Goal: Check status

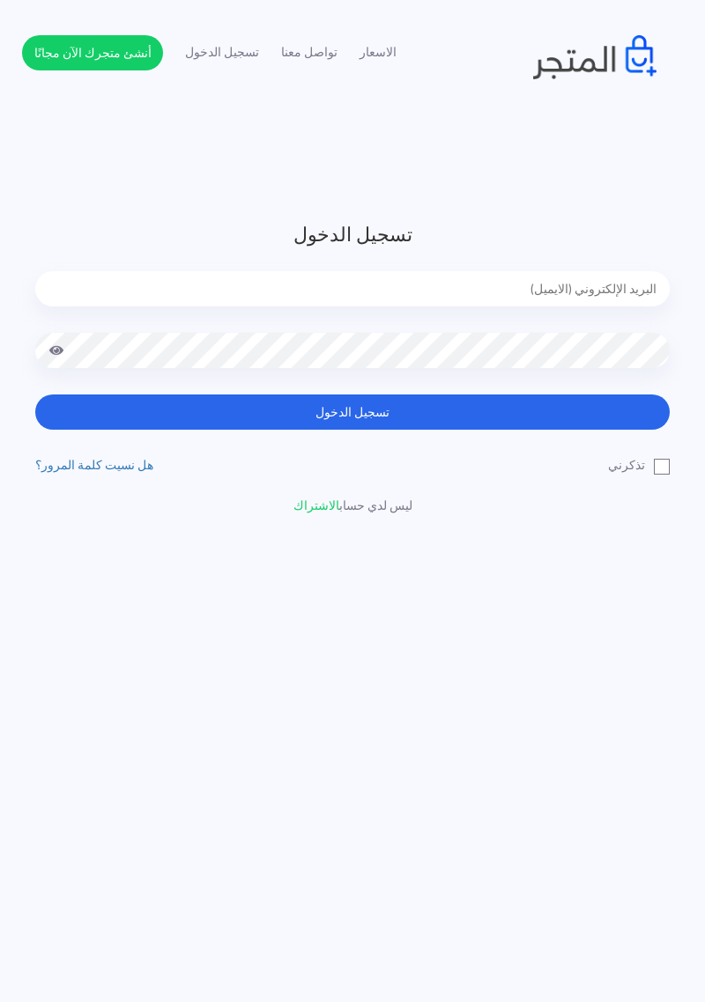
click at [348, 278] on input "email" at bounding box center [352, 288] width 634 height 35
type input "[EMAIL_ADDRESS][DOMAIN_NAME]"
click at [35, 395] on button "تسجيل الدخول" at bounding box center [352, 412] width 634 height 35
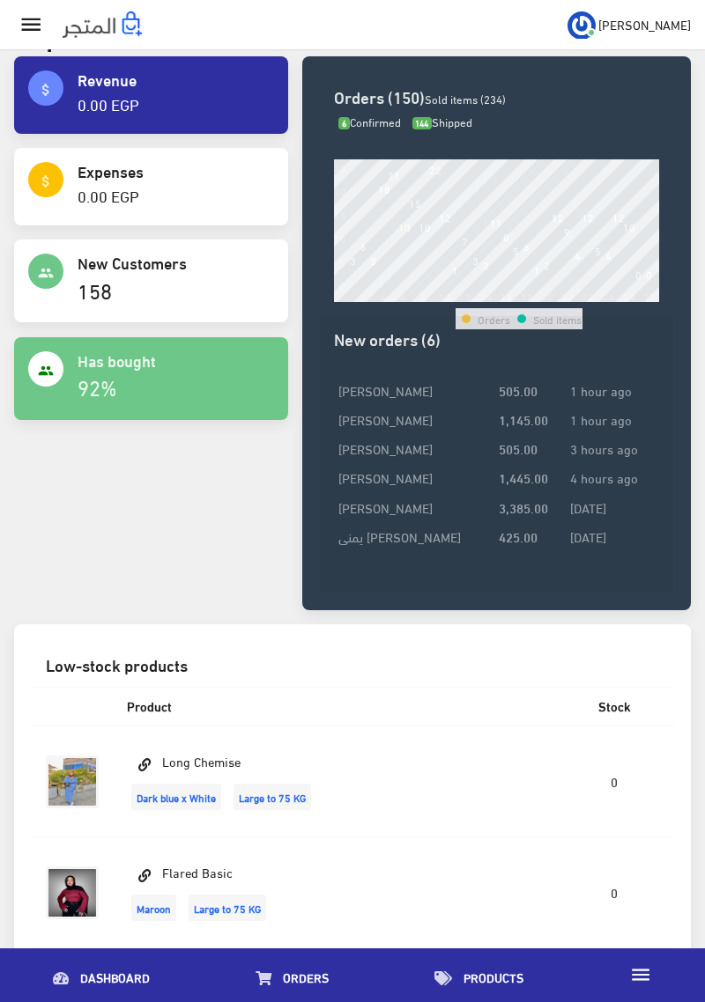
scroll to position [161, 0]
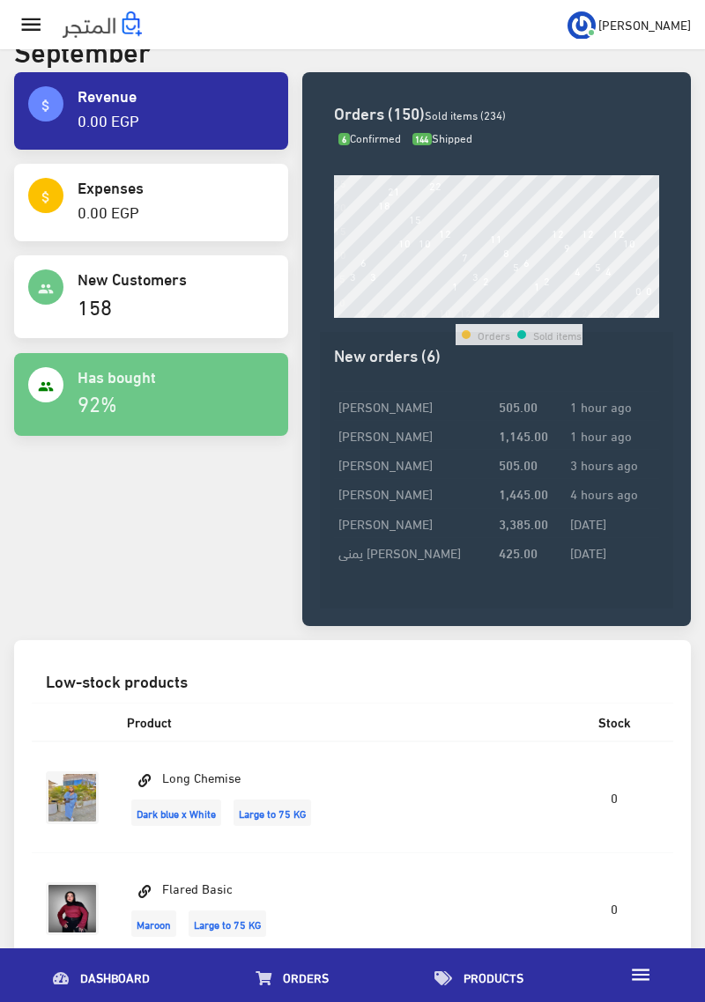
click at [351, 523] on td "[PERSON_NAME]" at bounding box center [414, 522] width 160 height 29
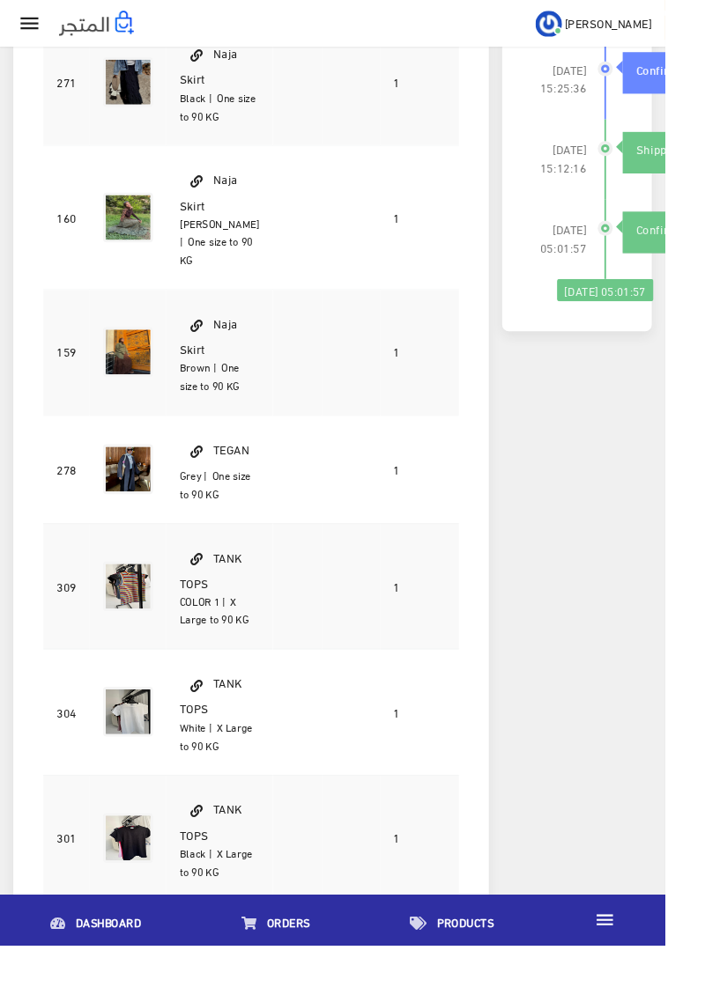
scroll to position [708, 0]
